Goal: Book appointment/travel/reservation

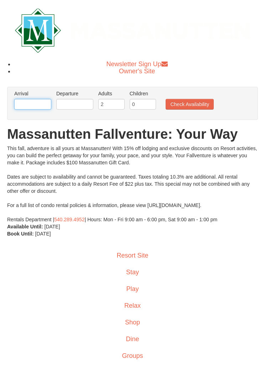
click at [30, 106] on input "text" at bounding box center [32, 104] width 37 height 11
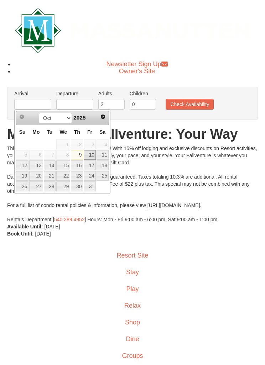
click at [92, 155] on link "10" at bounding box center [90, 155] width 12 height 10
type input "10/10/2025"
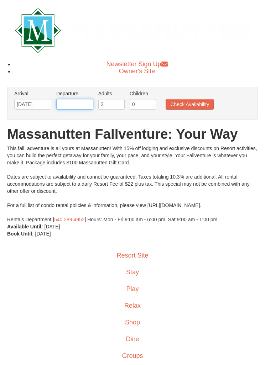
click at [79, 106] on input "text" at bounding box center [74, 104] width 37 height 11
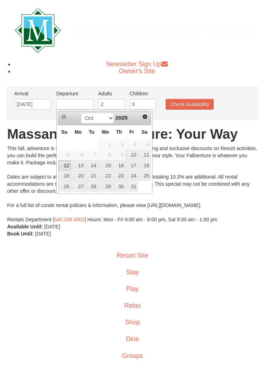
click at [64, 166] on link "12" at bounding box center [64, 166] width 12 height 10
type input "10/12/2025"
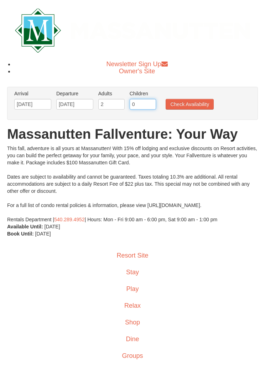
click at [152, 105] on input "0" at bounding box center [143, 104] width 26 height 11
type input "1"
click at [202, 102] on button "Check Availability" at bounding box center [190, 104] width 48 height 11
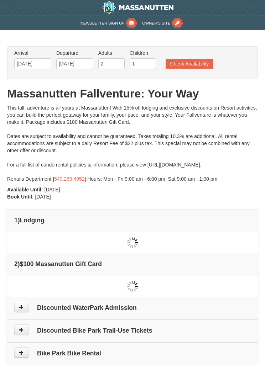
type input "10/10/2025"
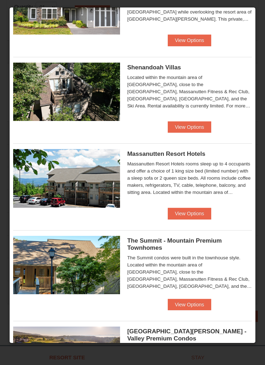
scroll to position [143, 0]
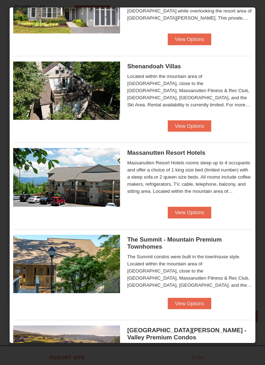
click at [184, 306] on button "View Options" at bounding box center [189, 303] width 43 height 11
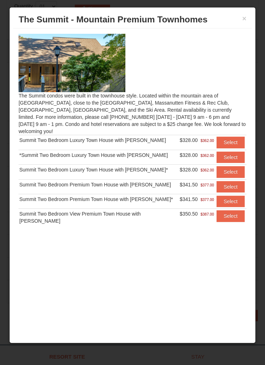
scroll to position [239, 0]
click at [66, 65] on img at bounding box center [72, 63] width 107 height 58
click at [243, 19] on button "×" at bounding box center [244, 18] width 4 height 7
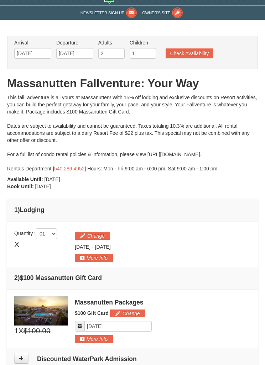
scroll to position [0, 0]
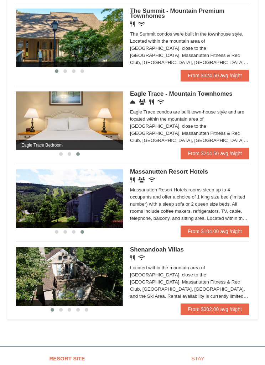
scroll to position [418, 0]
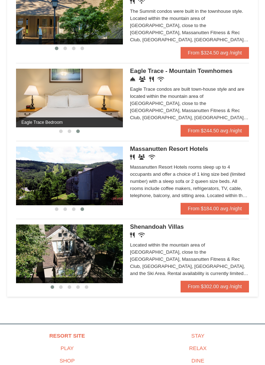
click at [237, 214] on link "From $184.00 avg /night" at bounding box center [215, 208] width 68 height 11
